Goal: Task Accomplishment & Management: Manage account settings

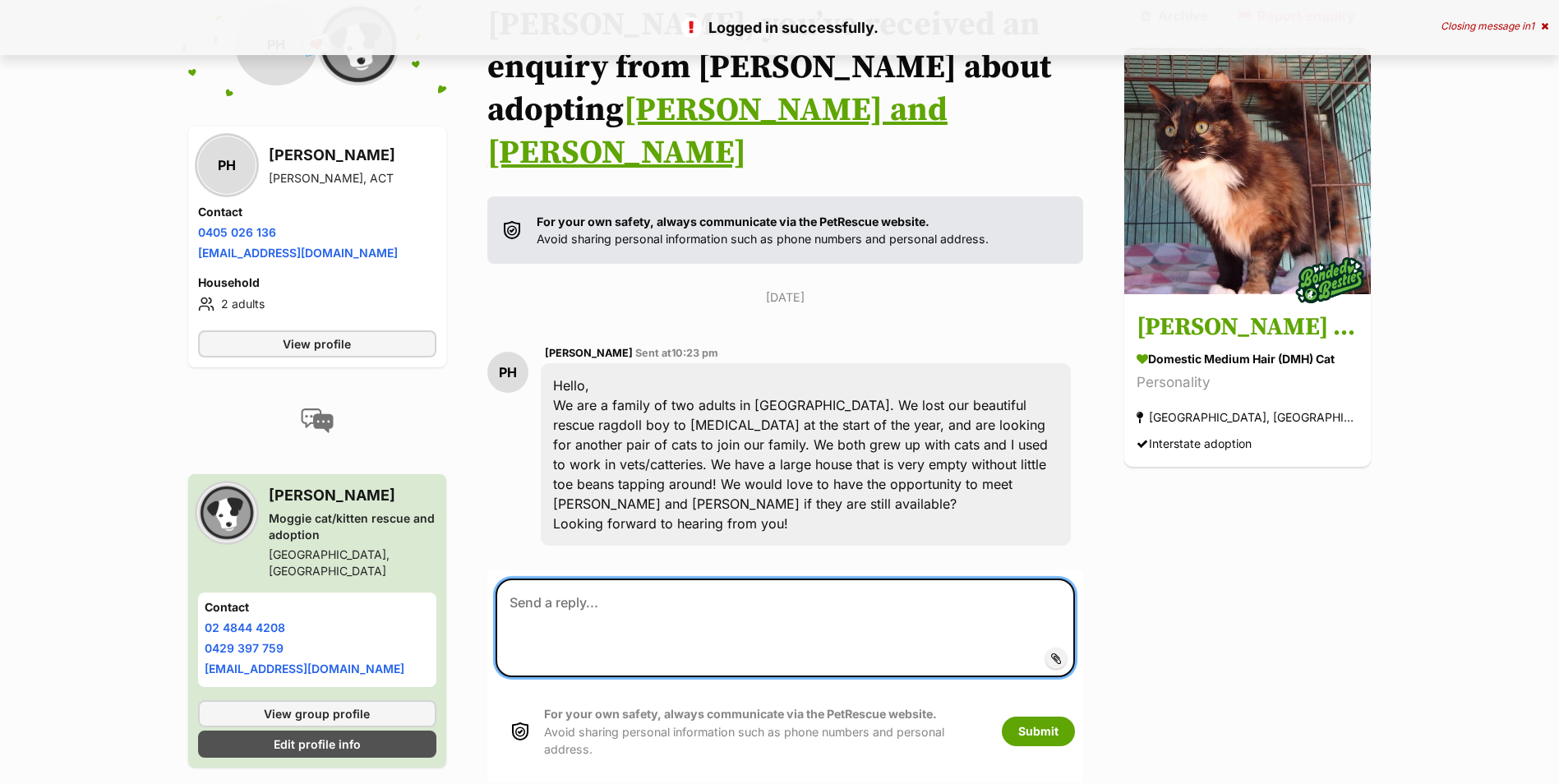
click at [555, 578] on textarea at bounding box center [785, 627] width 580 height 98
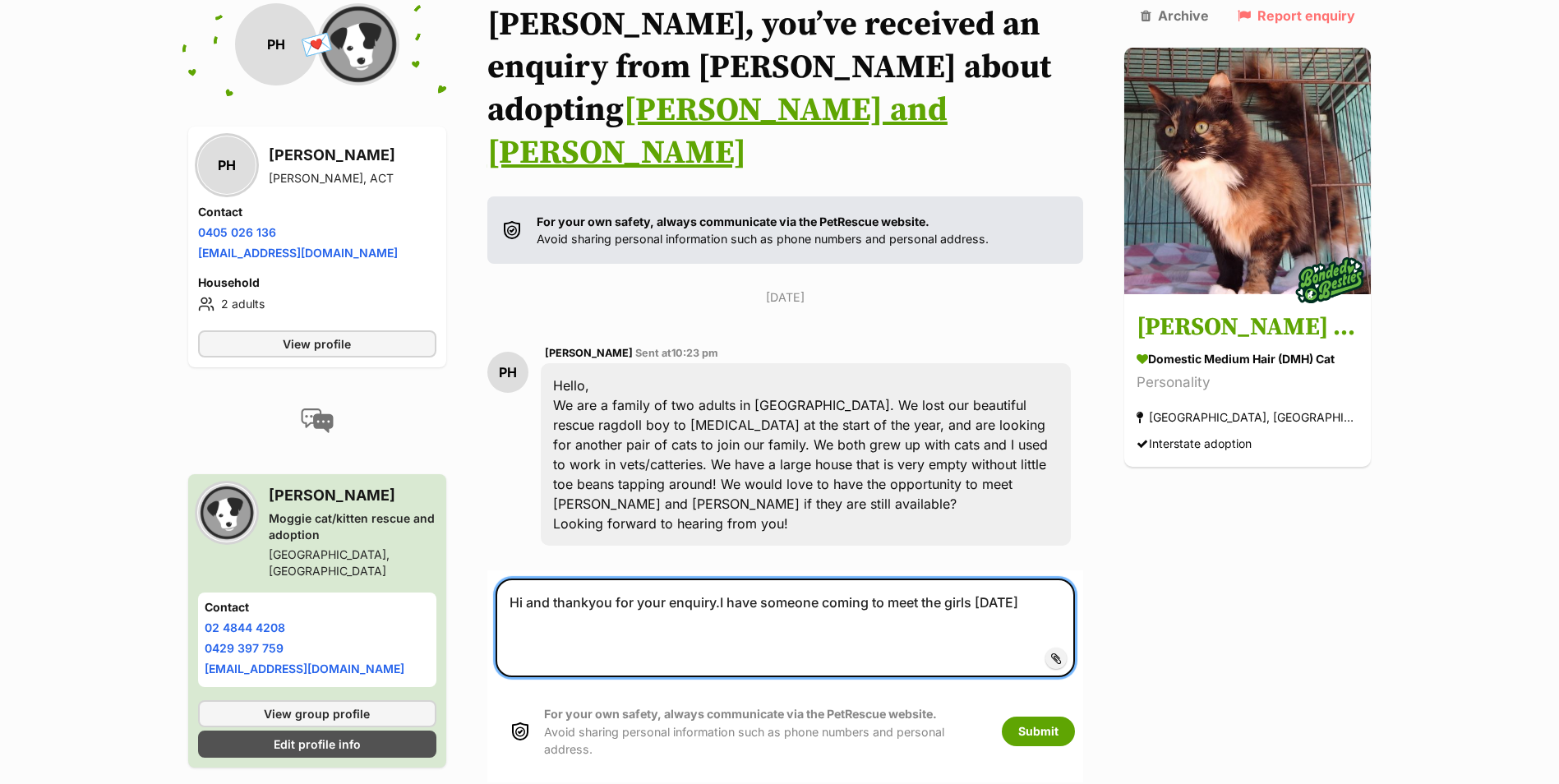
click at [1063, 578] on textarea "Hi and thankyou for your enquiry.I have someone coming to meet the girls on Sat…" at bounding box center [785, 627] width 580 height 98
type textarea "Hi and thankyou for your enquiry.I have someone coming to meet the girls on Sat…"
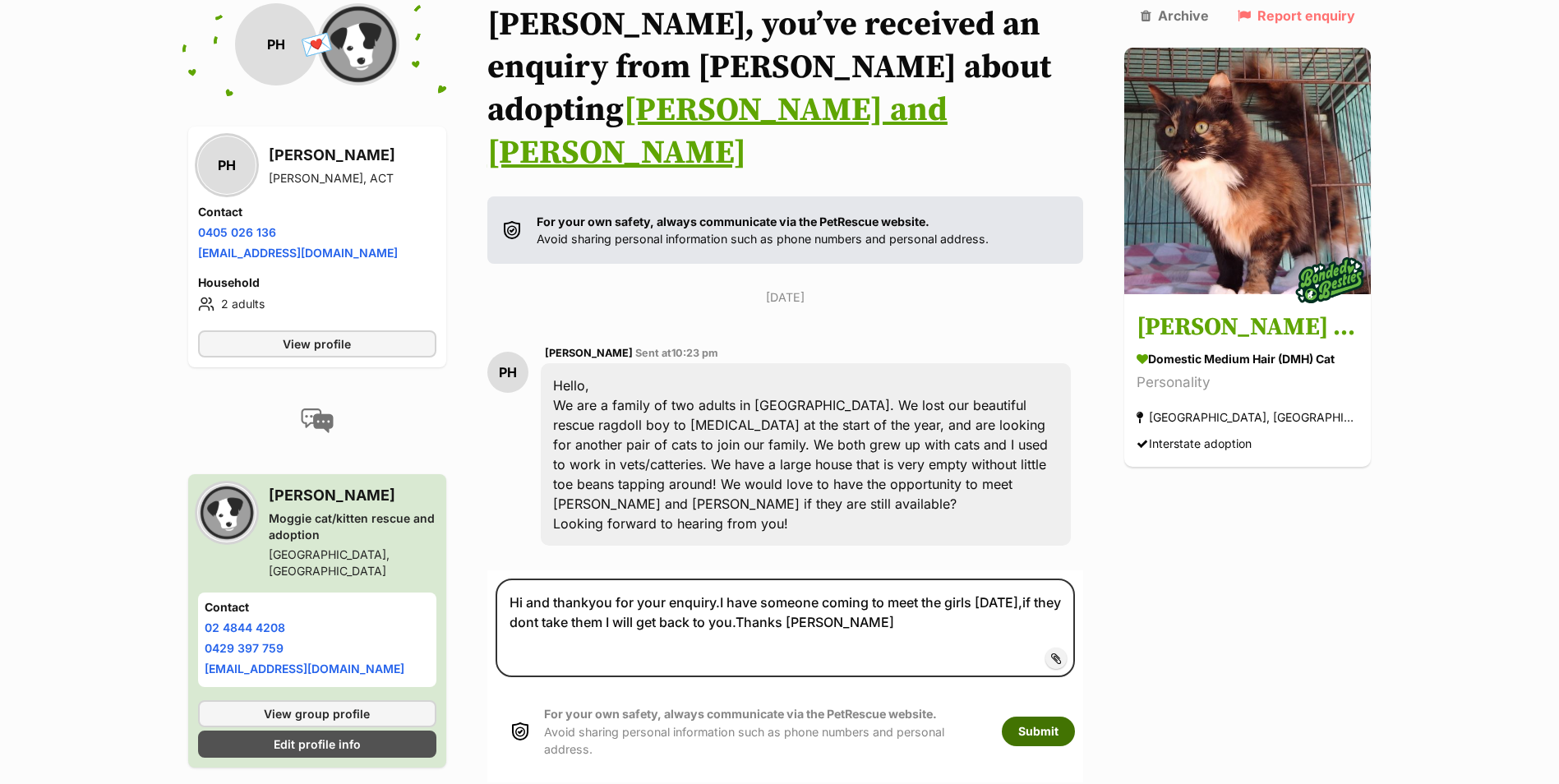
click at [1060, 716] on button "Submit" at bounding box center [1039, 730] width 73 height 30
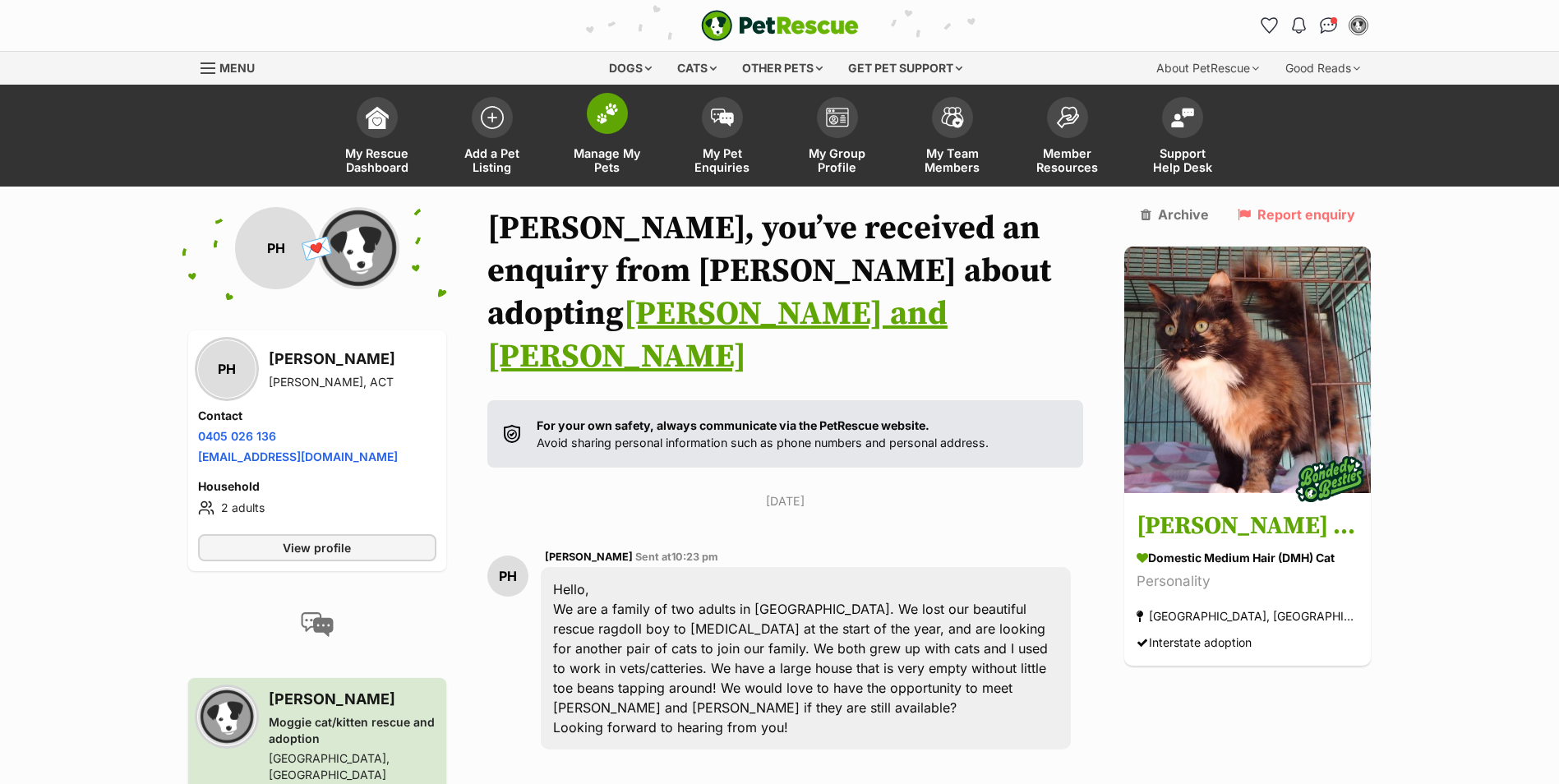
click at [604, 114] on img at bounding box center [607, 114] width 23 height 21
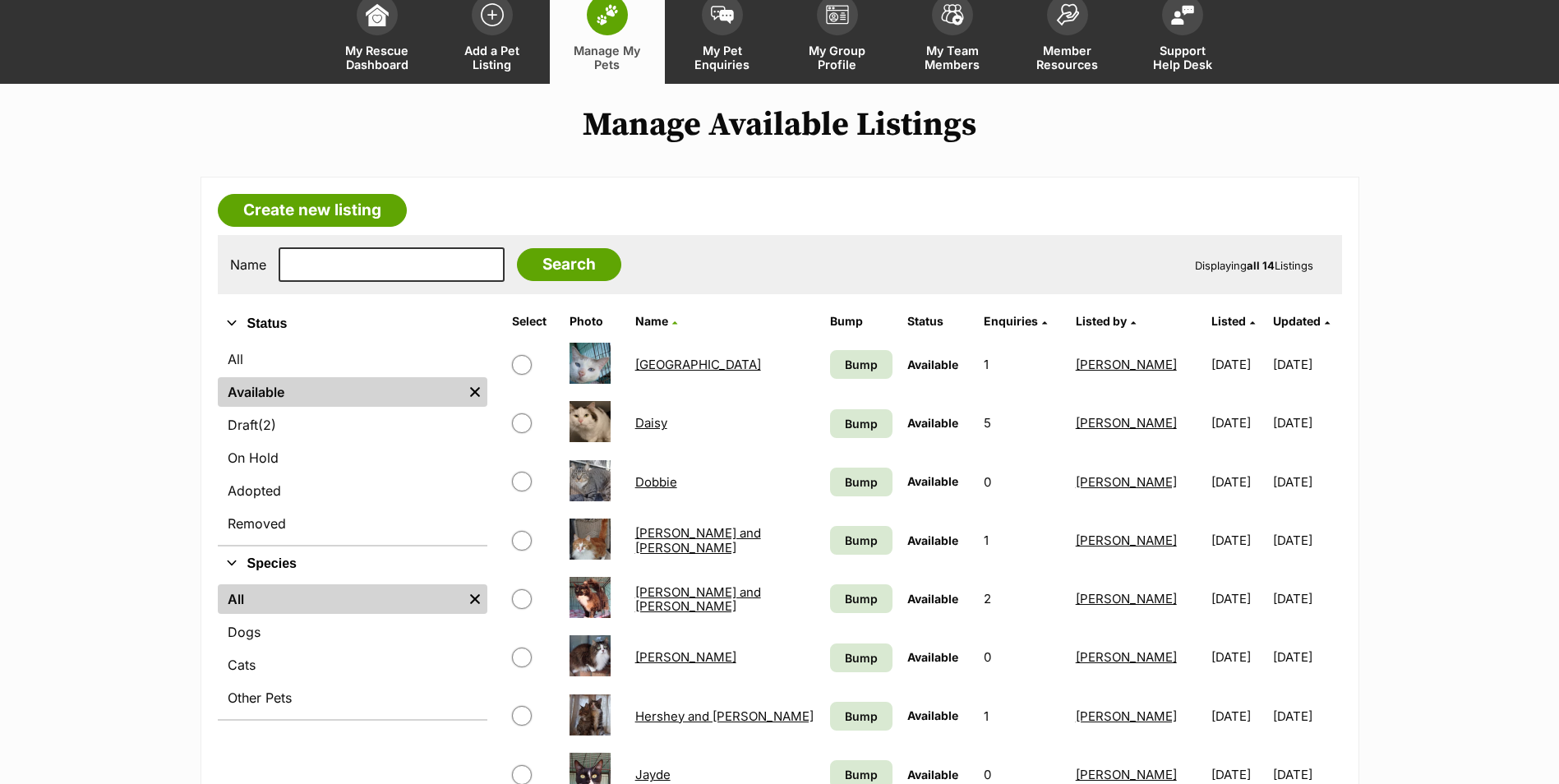
scroll to position [246, 0]
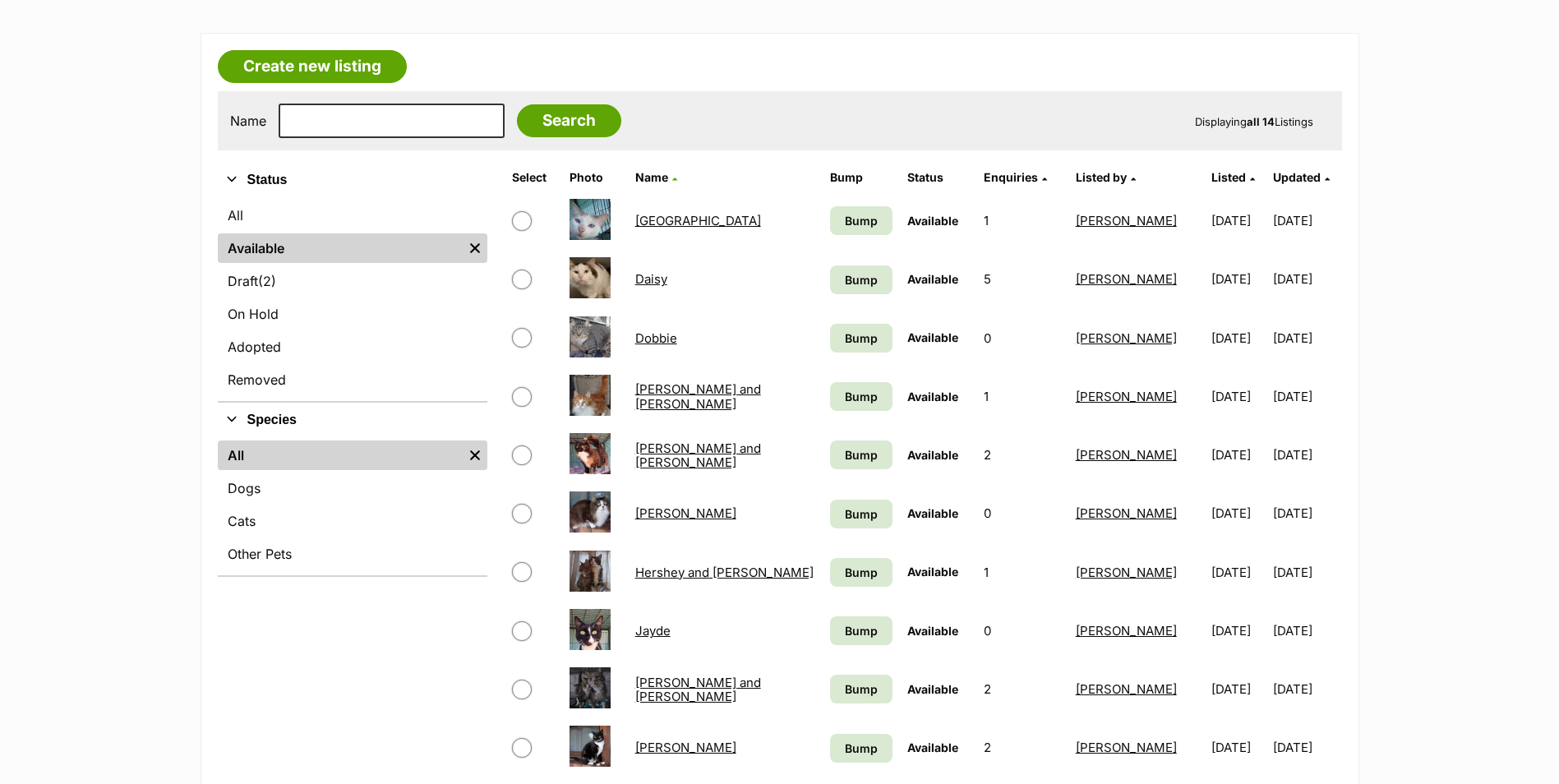
click at [649, 278] on link "Daisy" at bounding box center [651, 278] width 32 height 15
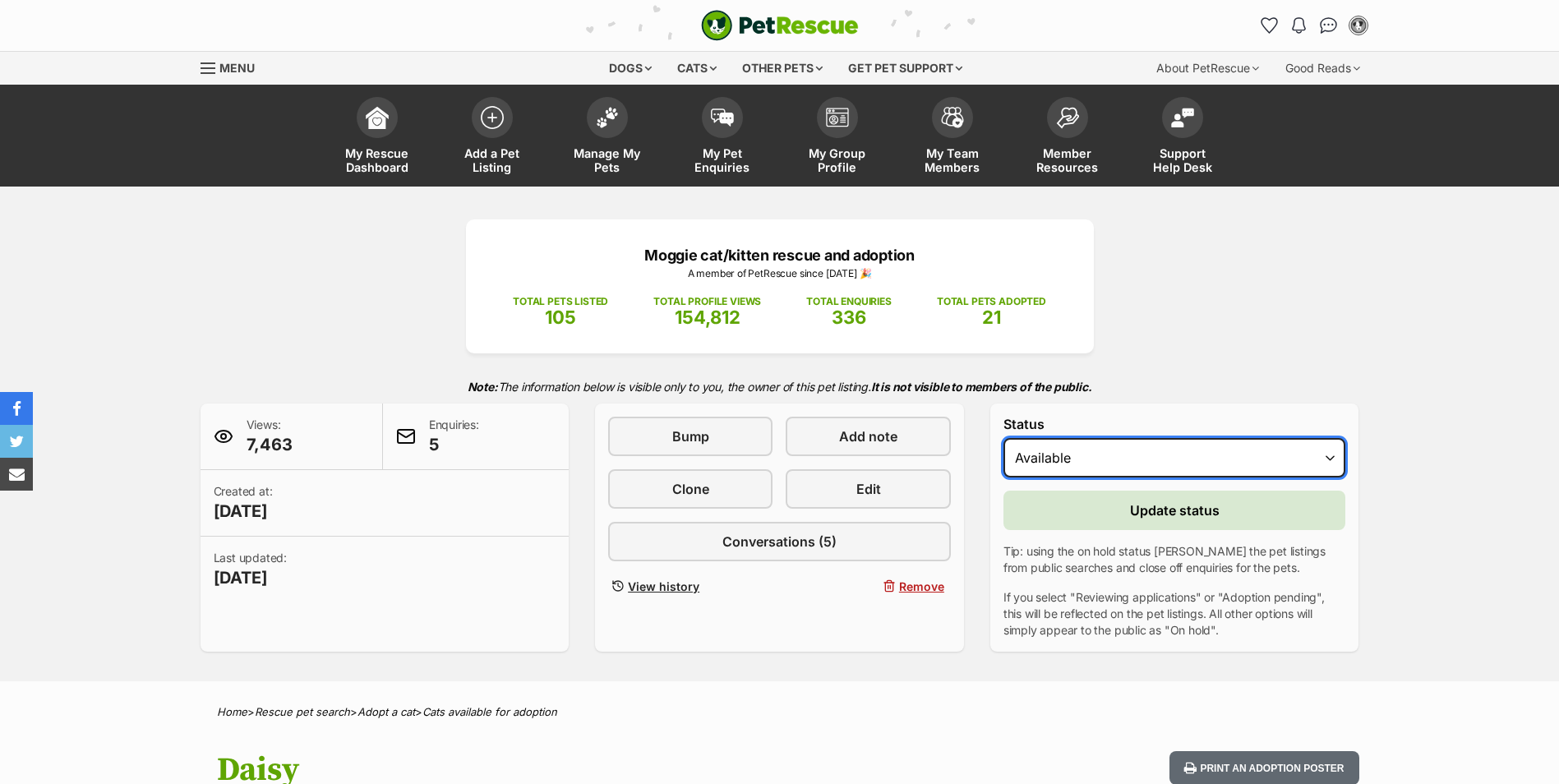
click at [1331, 458] on select "Draft - not available as listing has enquires Available On hold Adopted" at bounding box center [1175, 457] width 343 height 39
select select "on_hold"
click at [1004, 438] on select "Draft - not available as listing has enquires Available On hold Adopted" at bounding box center [1175, 457] width 343 height 39
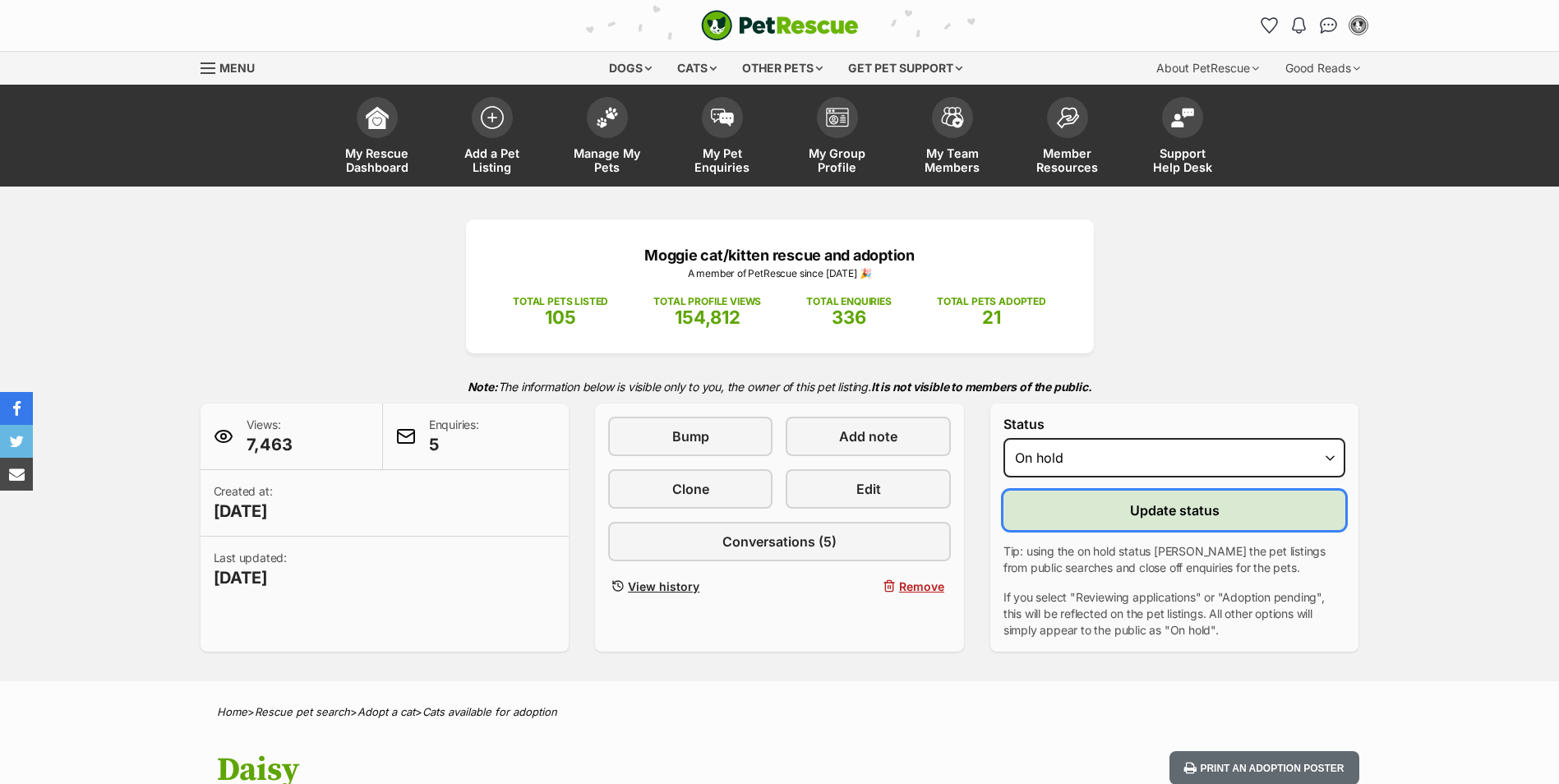
click at [1157, 509] on span "Update status" at bounding box center [1175, 510] width 90 height 20
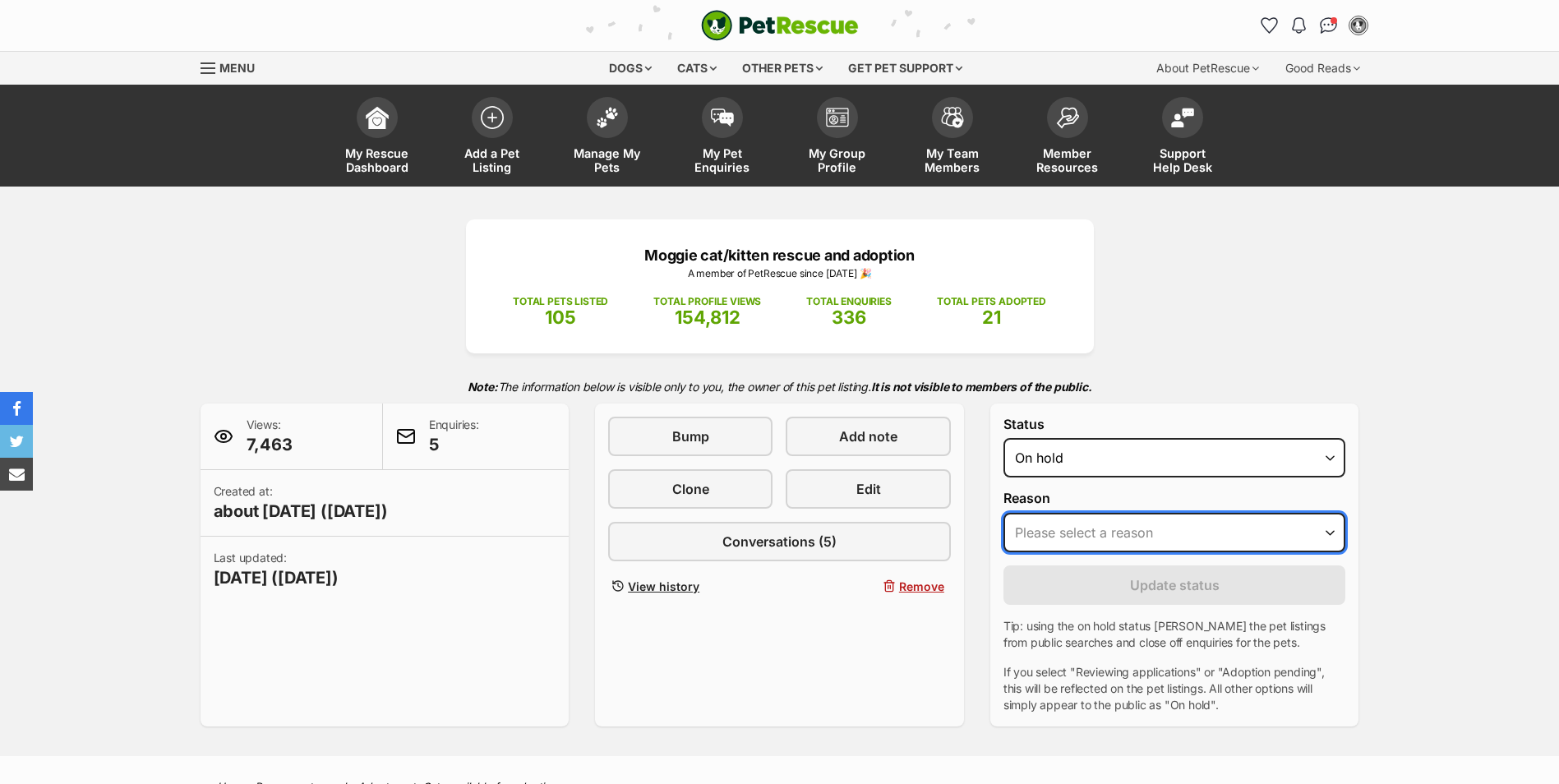
click at [1329, 532] on select "Please select a reason Medical reasons Reviewing applications Adoption pending …" at bounding box center [1175, 533] width 343 height 39
select select "reviewing_applications"
click at [1004, 513] on select "Please select a reason Medical reasons Reviewing applications Adoption pending …" at bounding box center [1175, 533] width 343 height 39
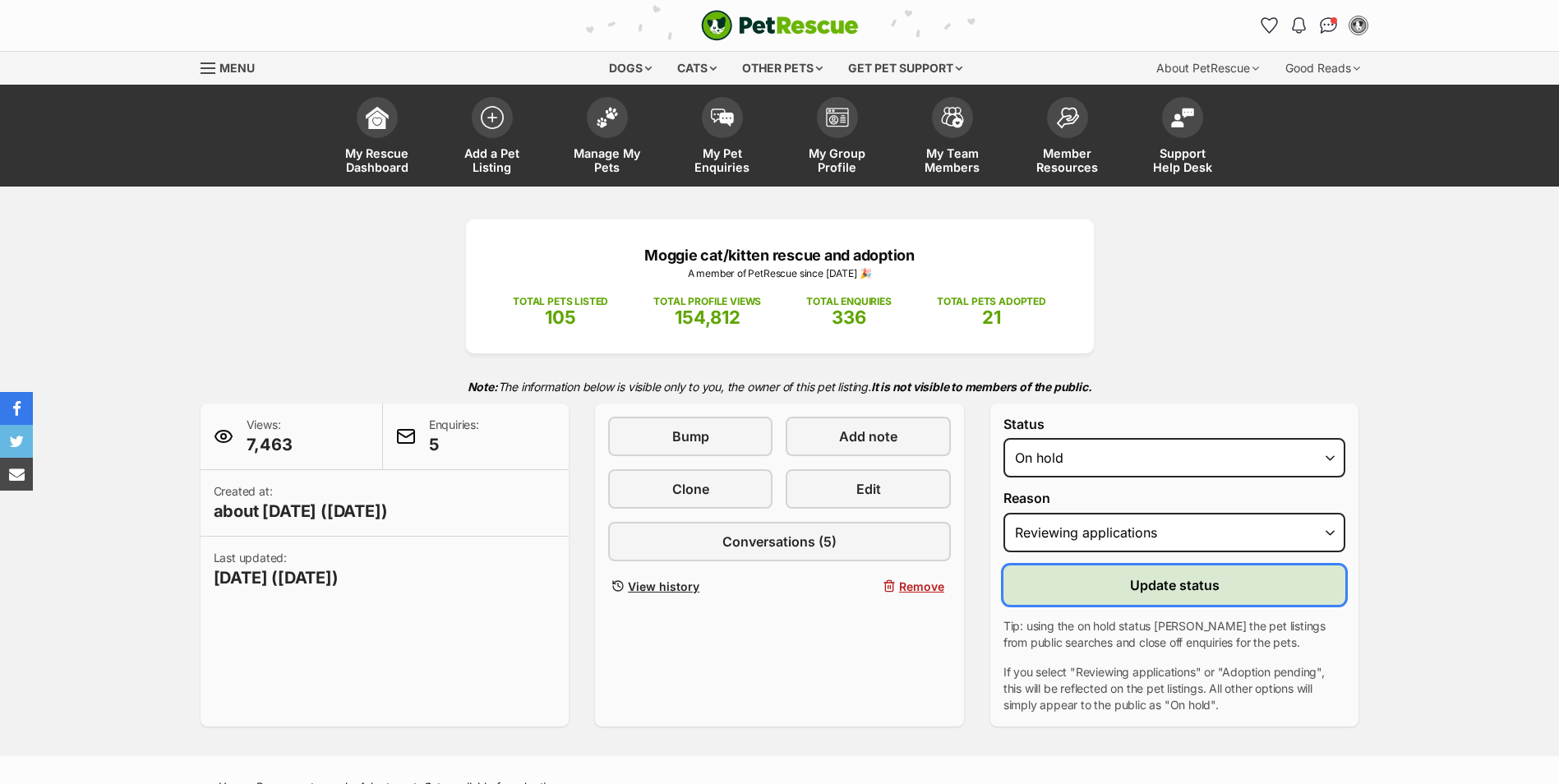
click at [1165, 588] on span "Update status" at bounding box center [1175, 584] width 90 height 20
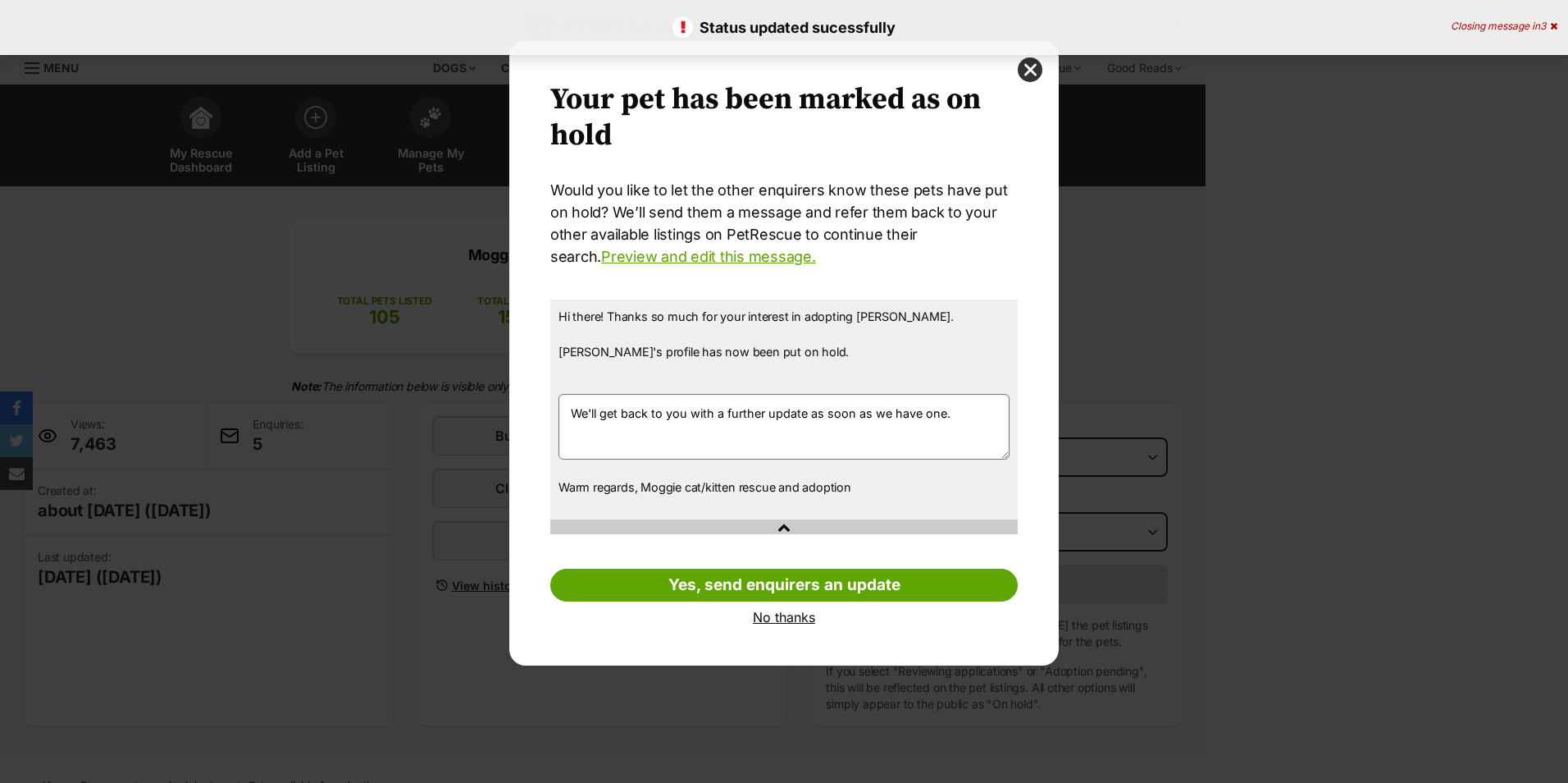
click at [771, 618] on link "No thanks" at bounding box center [784, 617] width 467 height 15
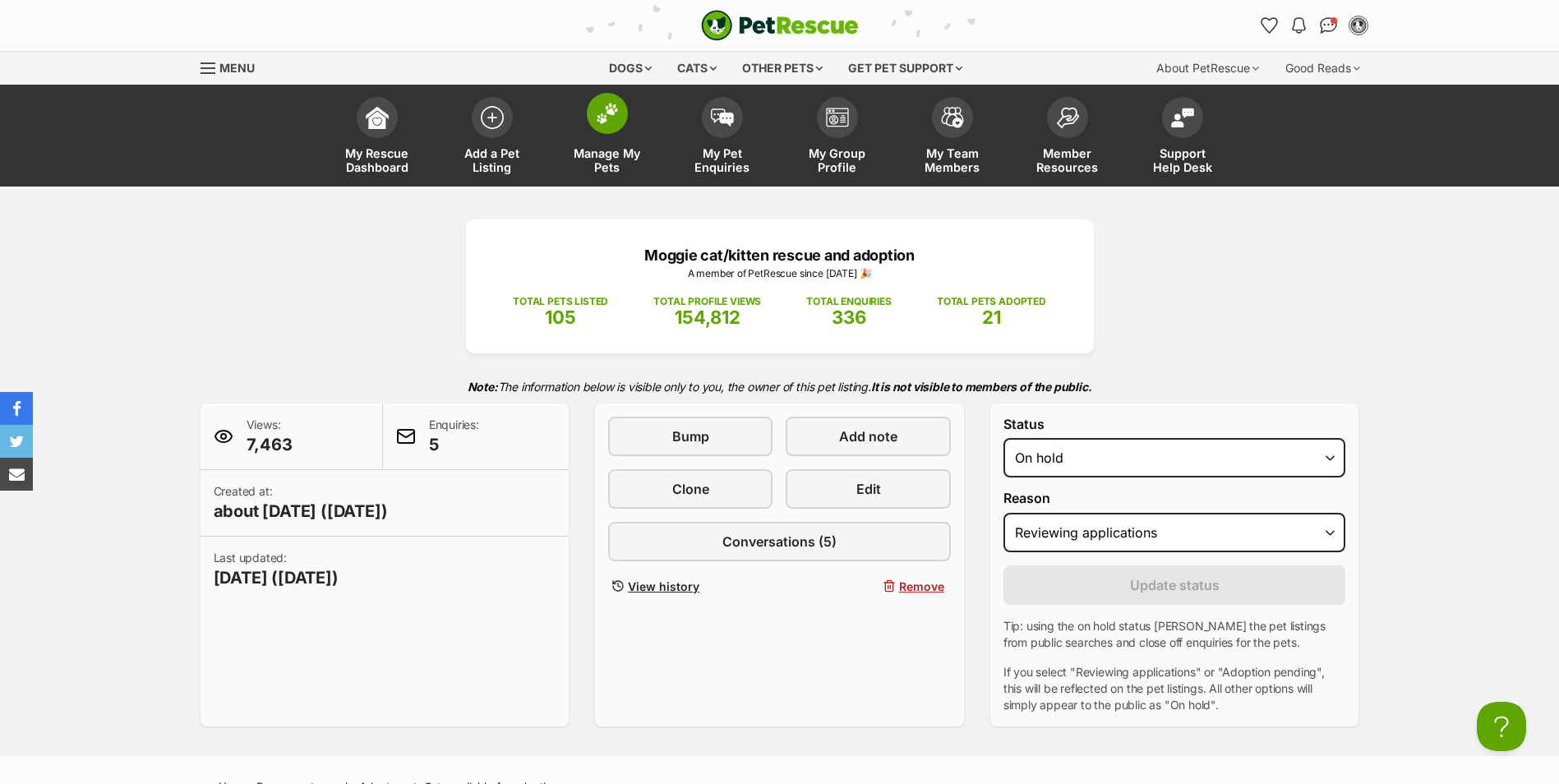
click at [607, 108] on img at bounding box center [607, 114] width 23 height 21
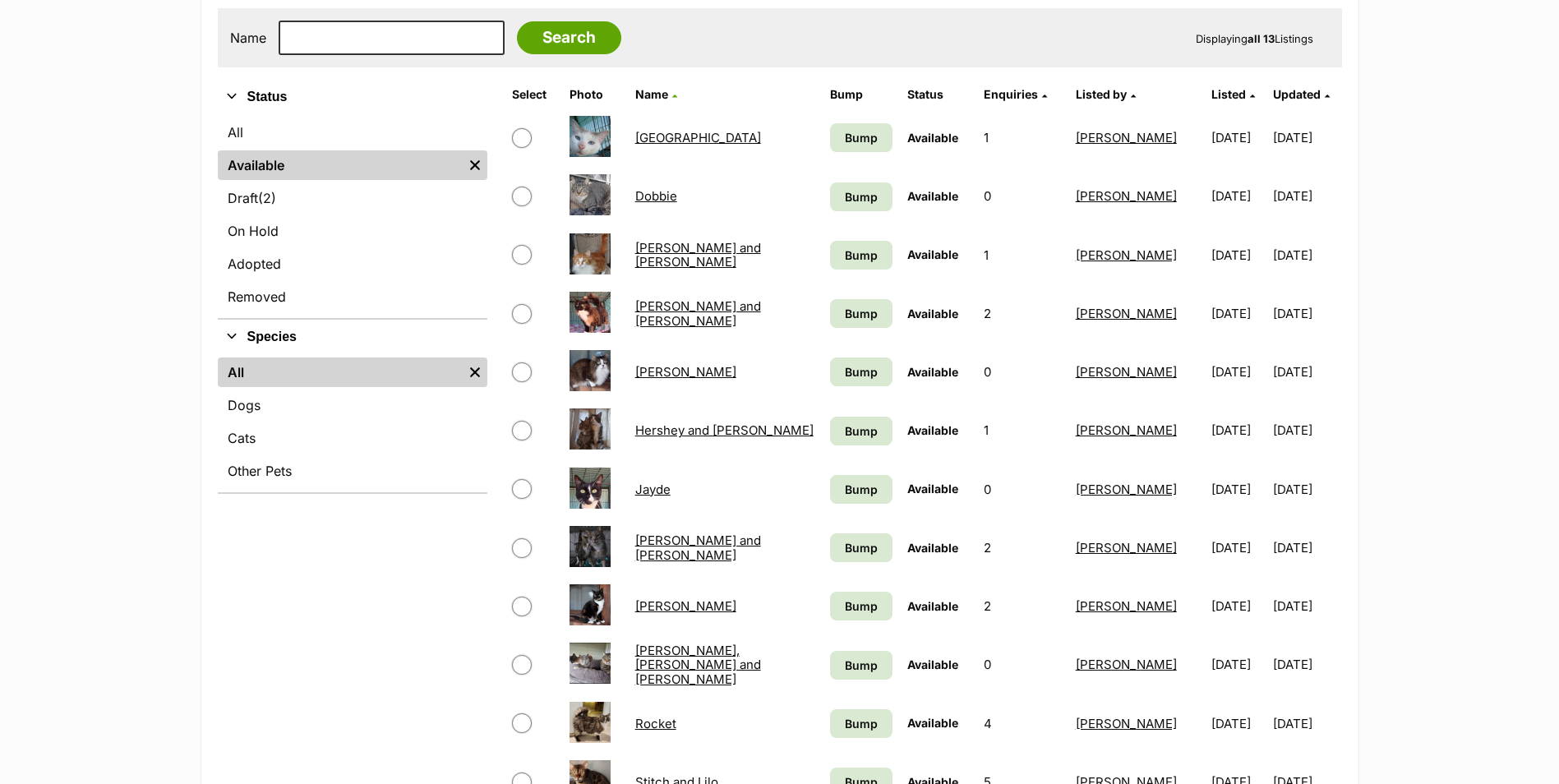
scroll to position [328, 0]
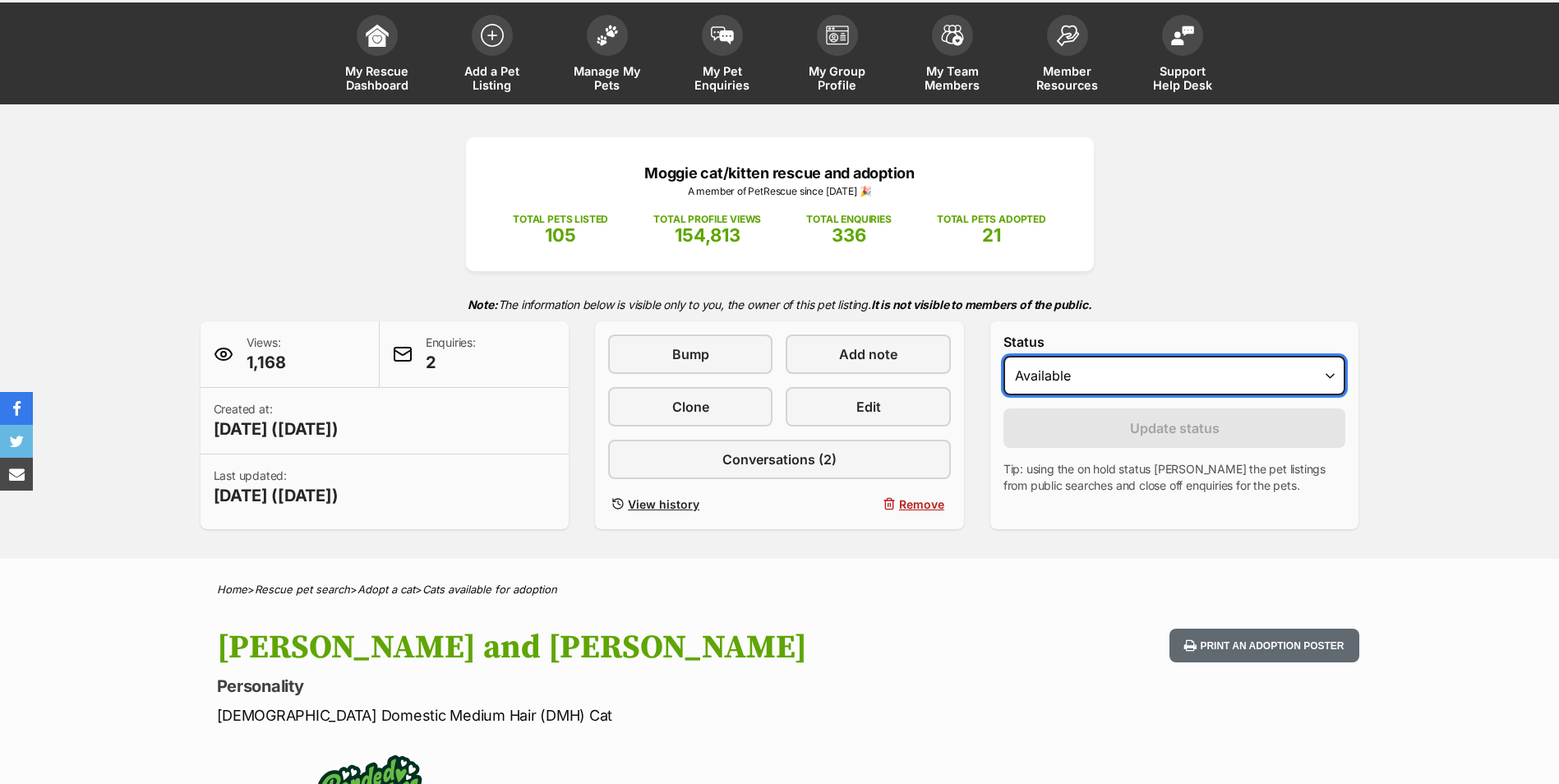
drag, startPoint x: 0, startPoint y: 0, endPoint x: 1327, endPoint y: 375, distance: 1379.0
click at [1329, 375] on select "Draft - not available as listing has enquires Available On hold Adopted" at bounding box center [1175, 375] width 343 height 39
select select "on_hold"
click at [1004, 355] on select "Draft - not available as listing has enquires Available On hold Adopted" at bounding box center [1175, 375] width 343 height 39
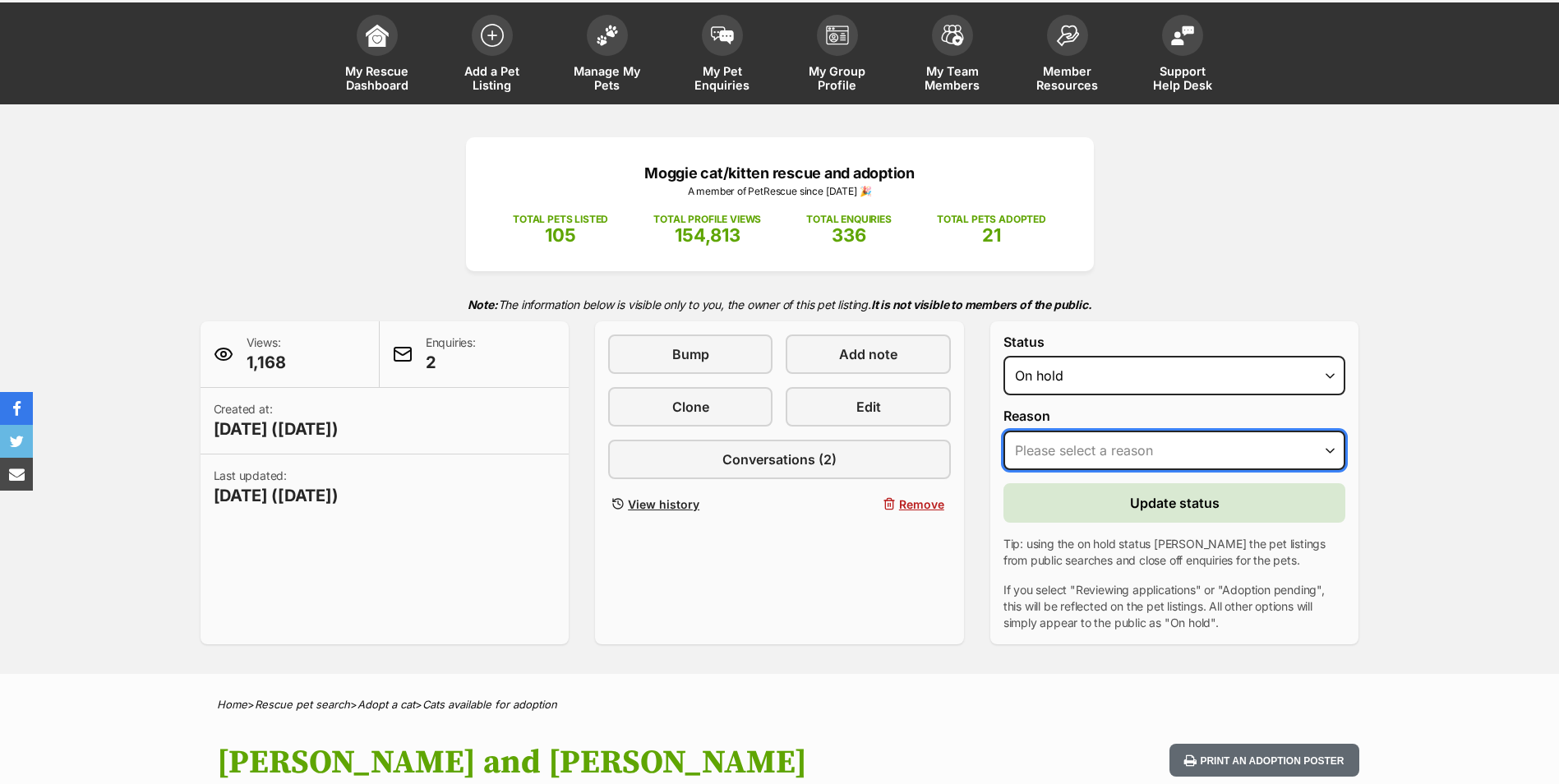
click at [1330, 447] on select "Please select a reason Medical reasons Reviewing applications Adoption pending …" at bounding box center [1175, 450] width 343 height 39
select select "adoption_pending"
click at [1004, 430] on select "Please select a reason Medical reasons Reviewing applications Adoption pending …" at bounding box center [1175, 450] width 343 height 39
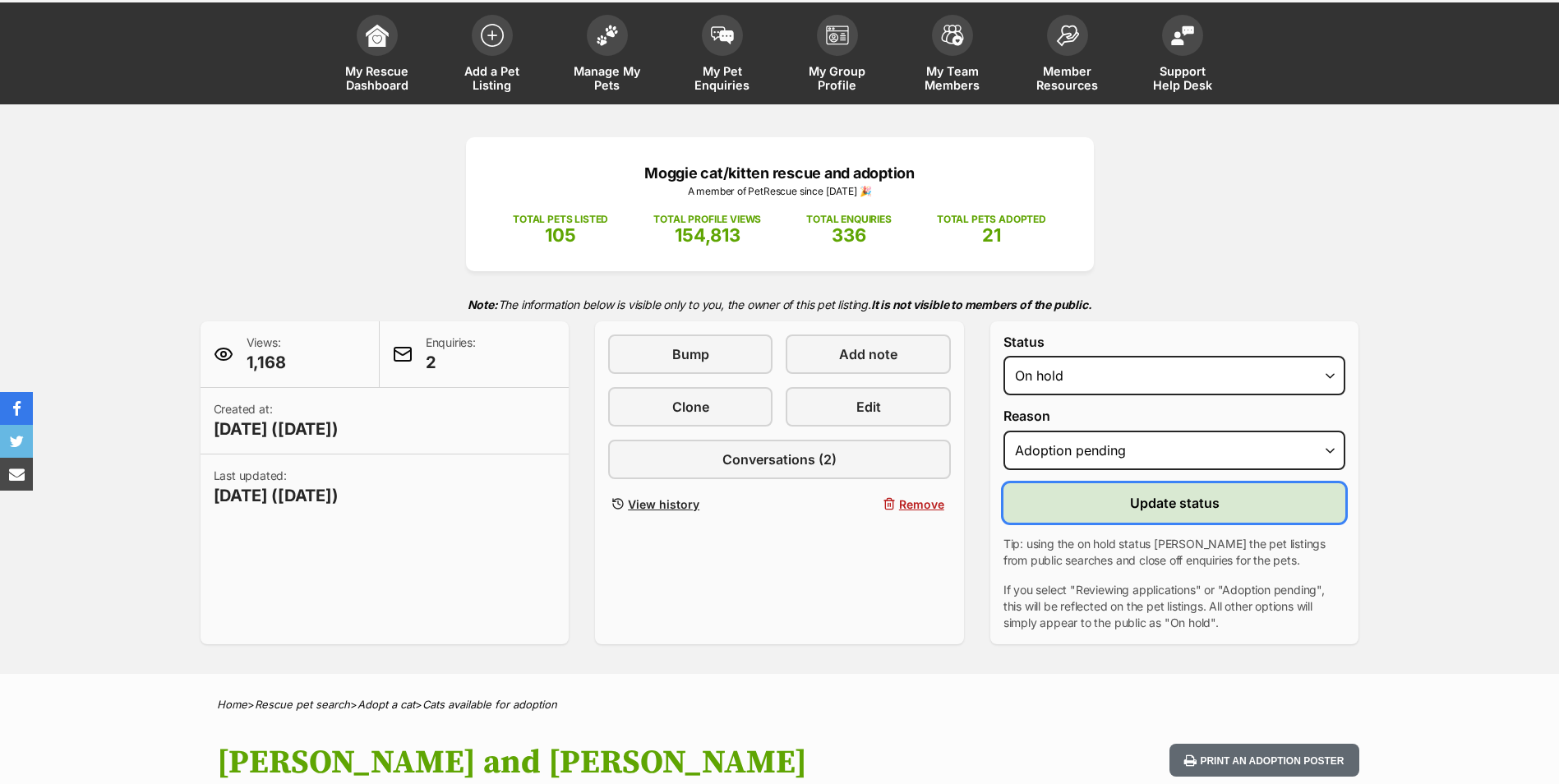
click at [1158, 502] on span "Update status" at bounding box center [1175, 503] width 90 height 20
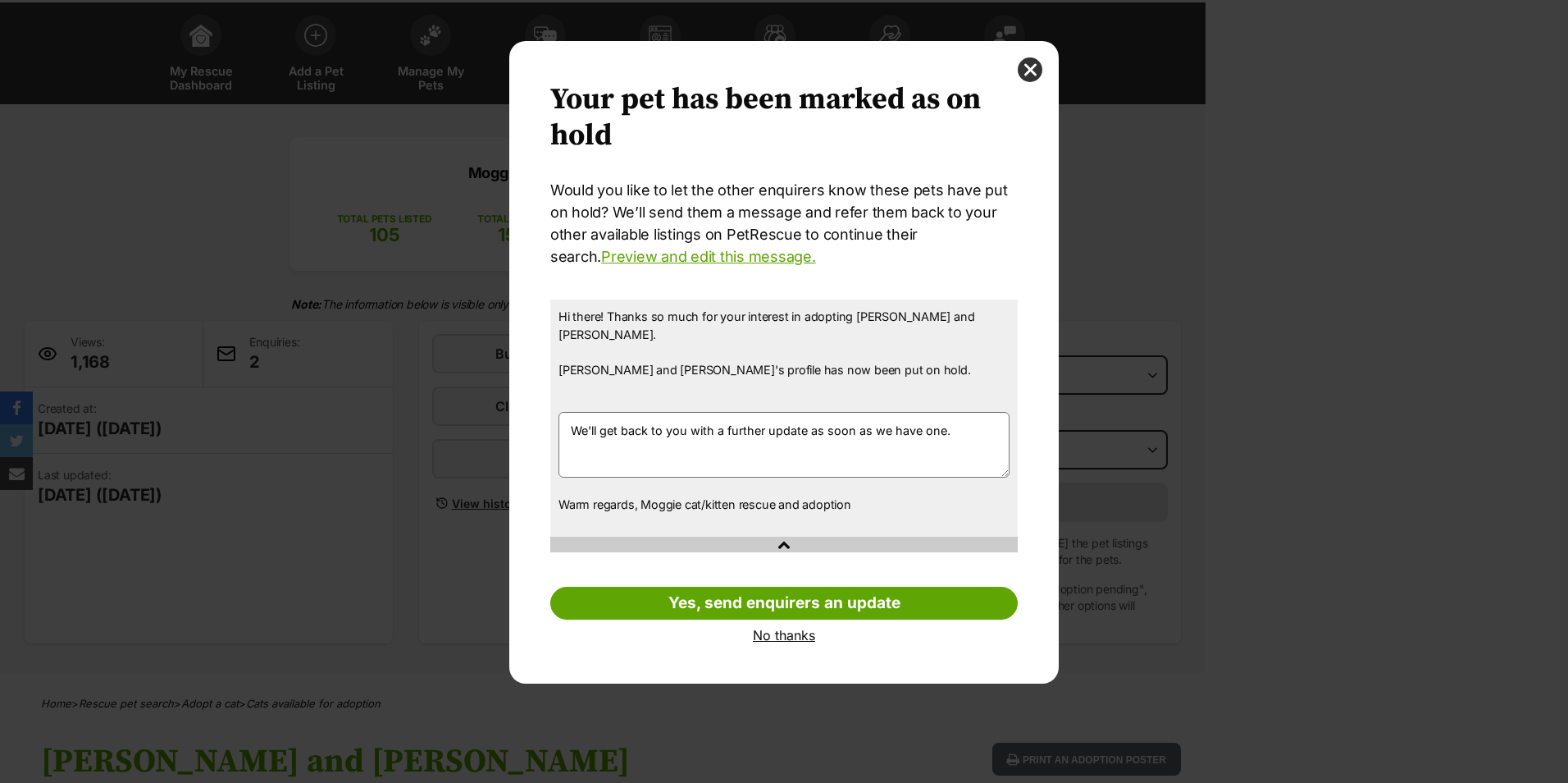
click at [784, 627] on link "No thanks" at bounding box center [784, 635] width 467 height 15
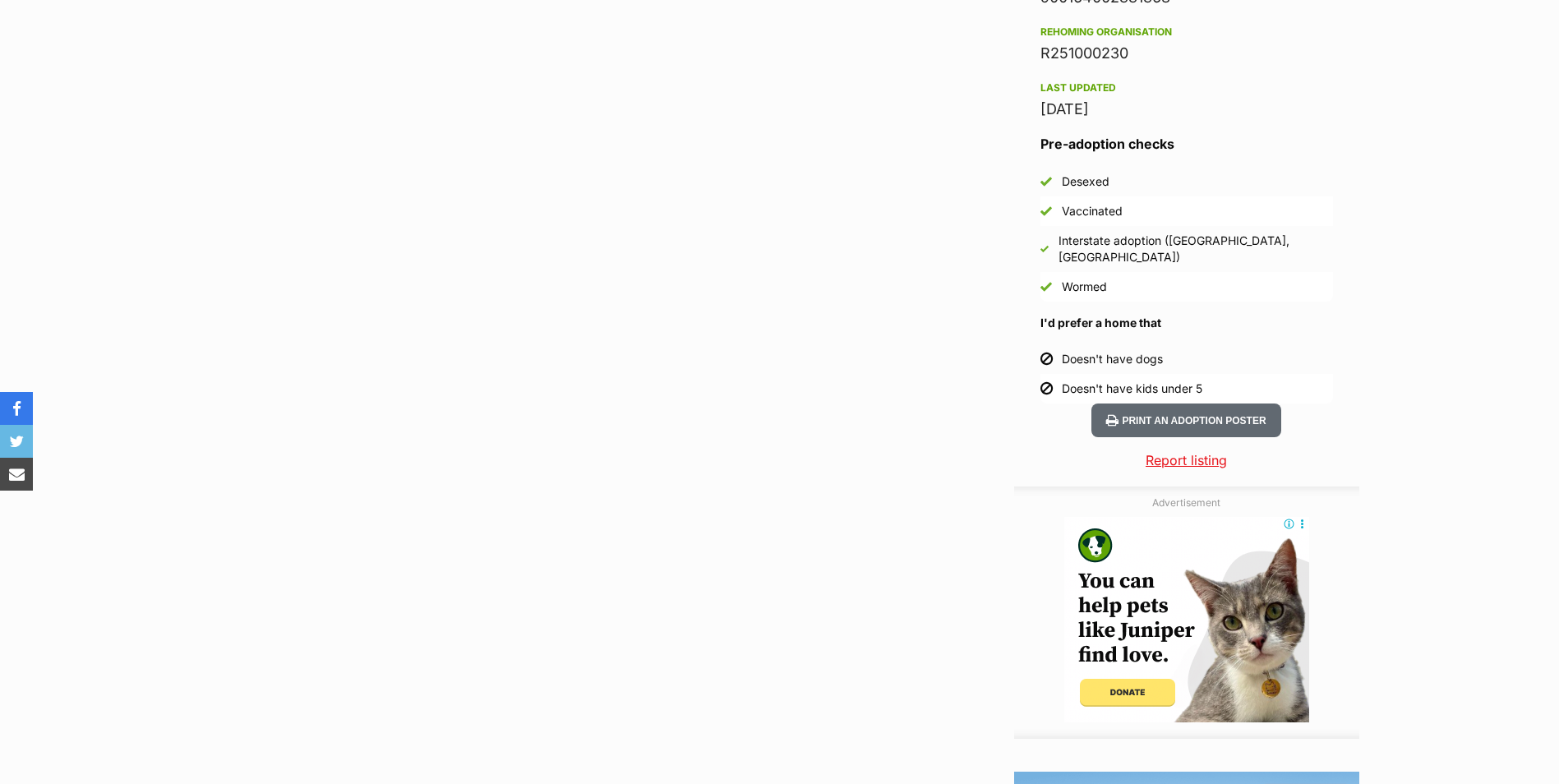
scroll to position [1889, 0]
